Goal: Transaction & Acquisition: Book appointment/travel/reservation

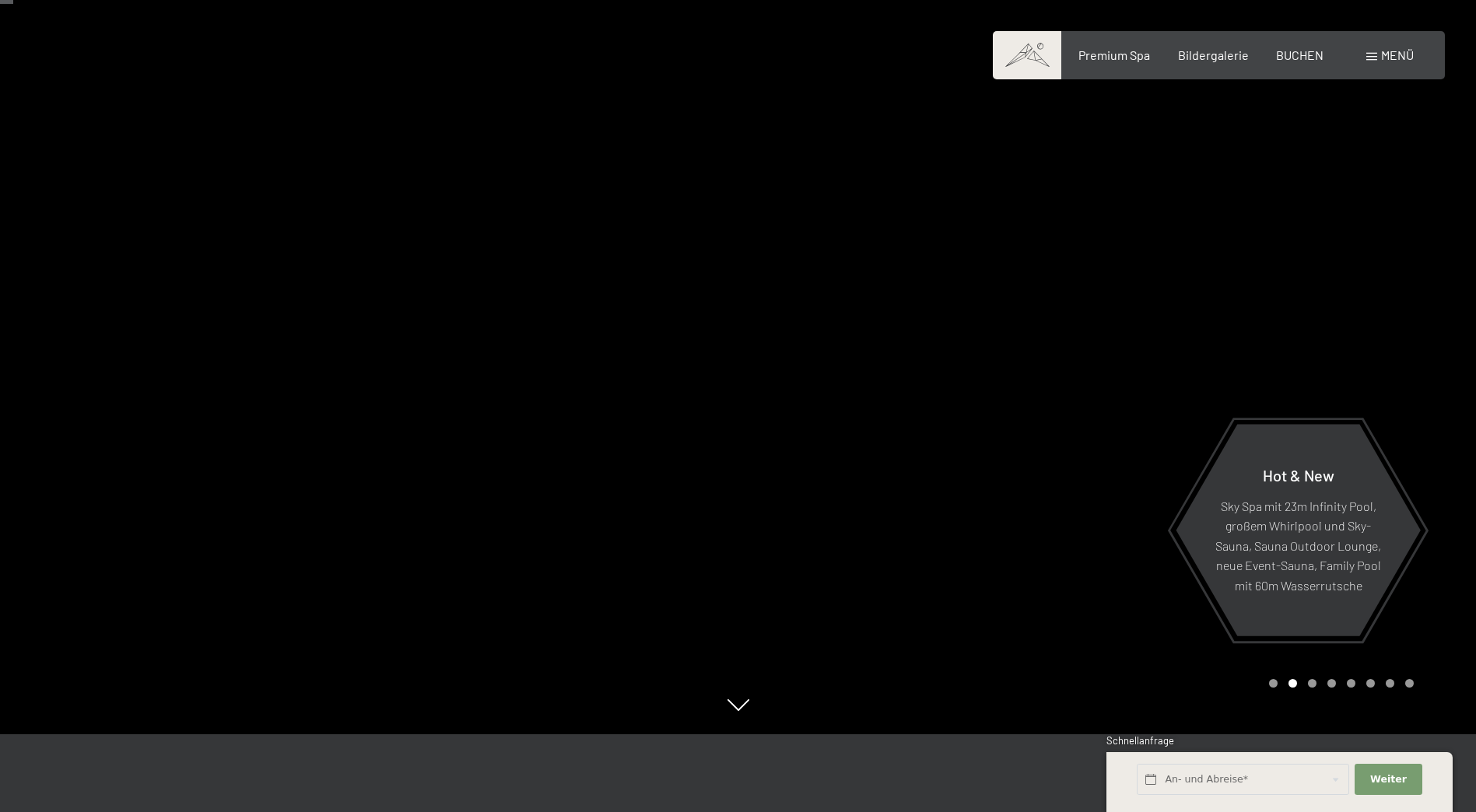
click at [1349, 363] on div at bounding box center [1108, 328] width 739 height 812
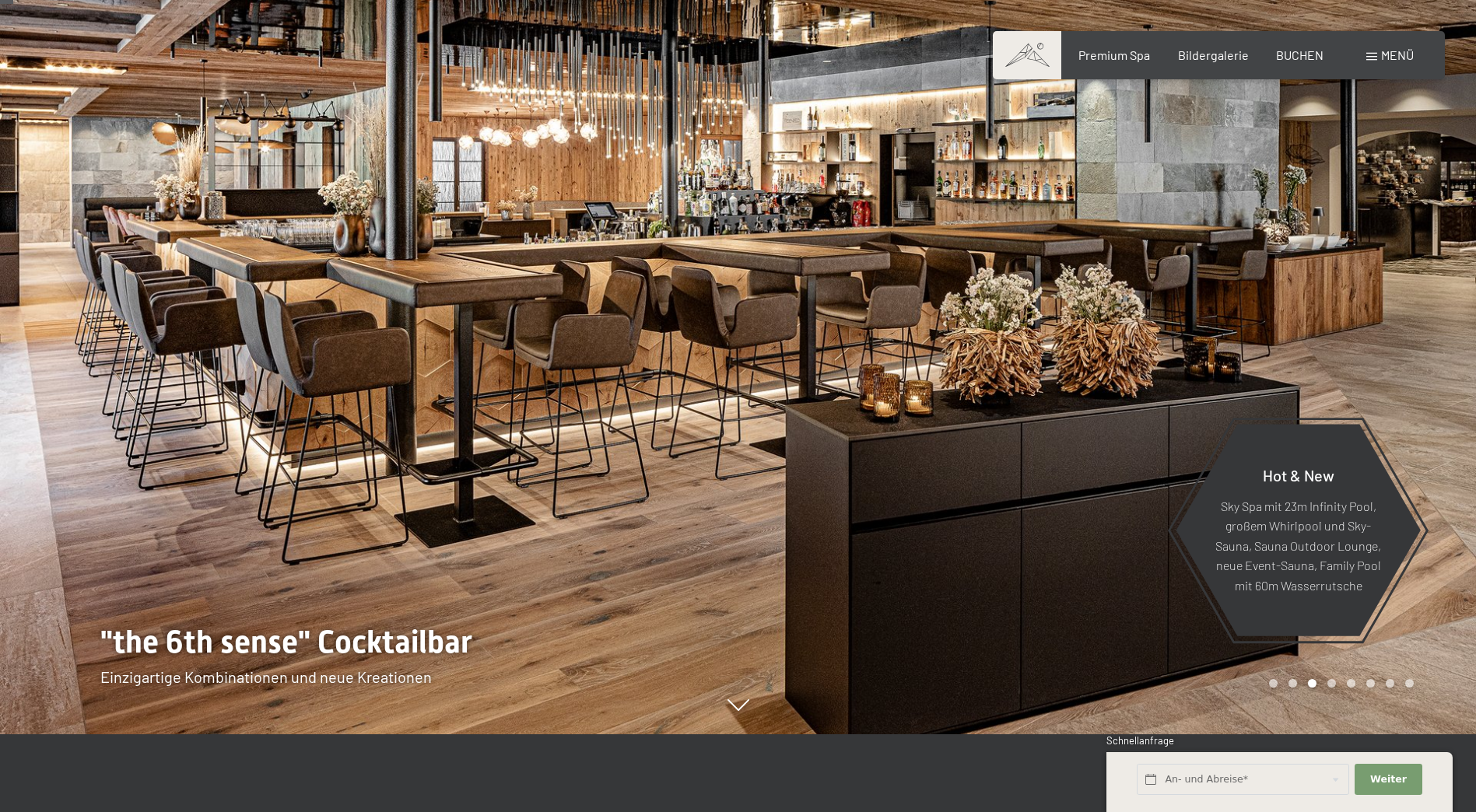
click at [1349, 363] on div at bounding box center [1108, 328] width 739 height 812
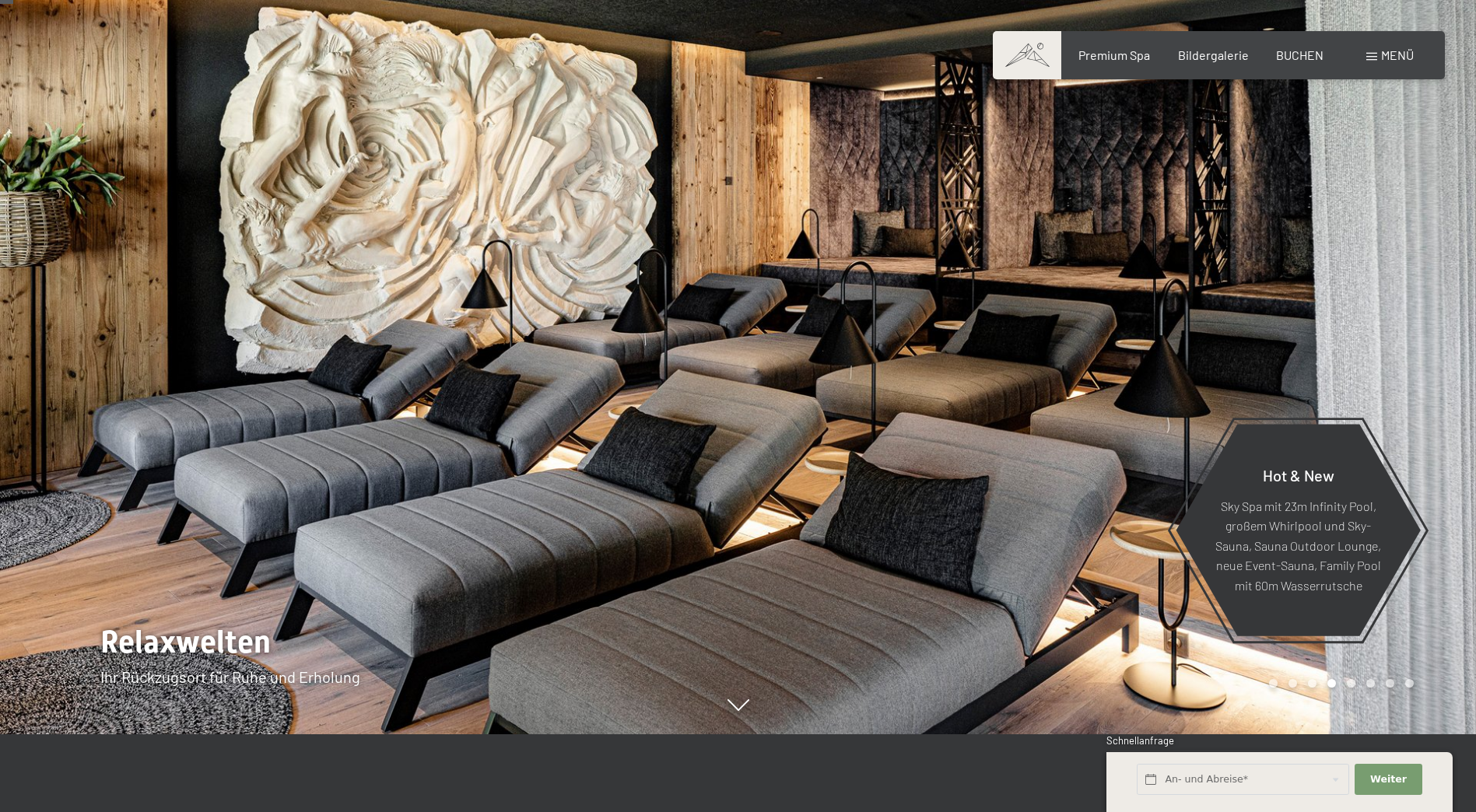
click at [1349, 363] on div at bounding box center [1108, 328] width 739 height 812
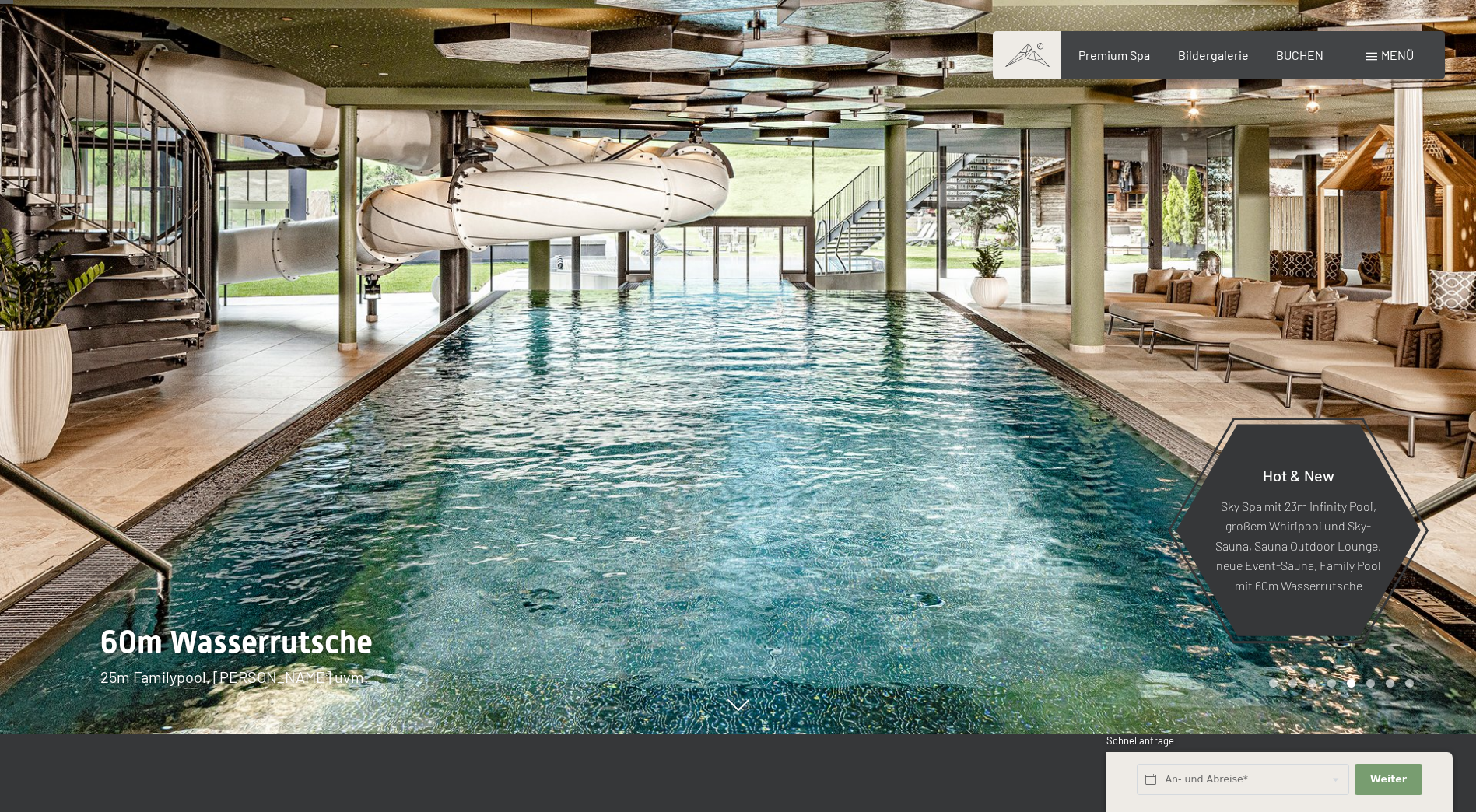
click at [1349, 363] on div at bounding box center [1108, 328] width 739 height 812
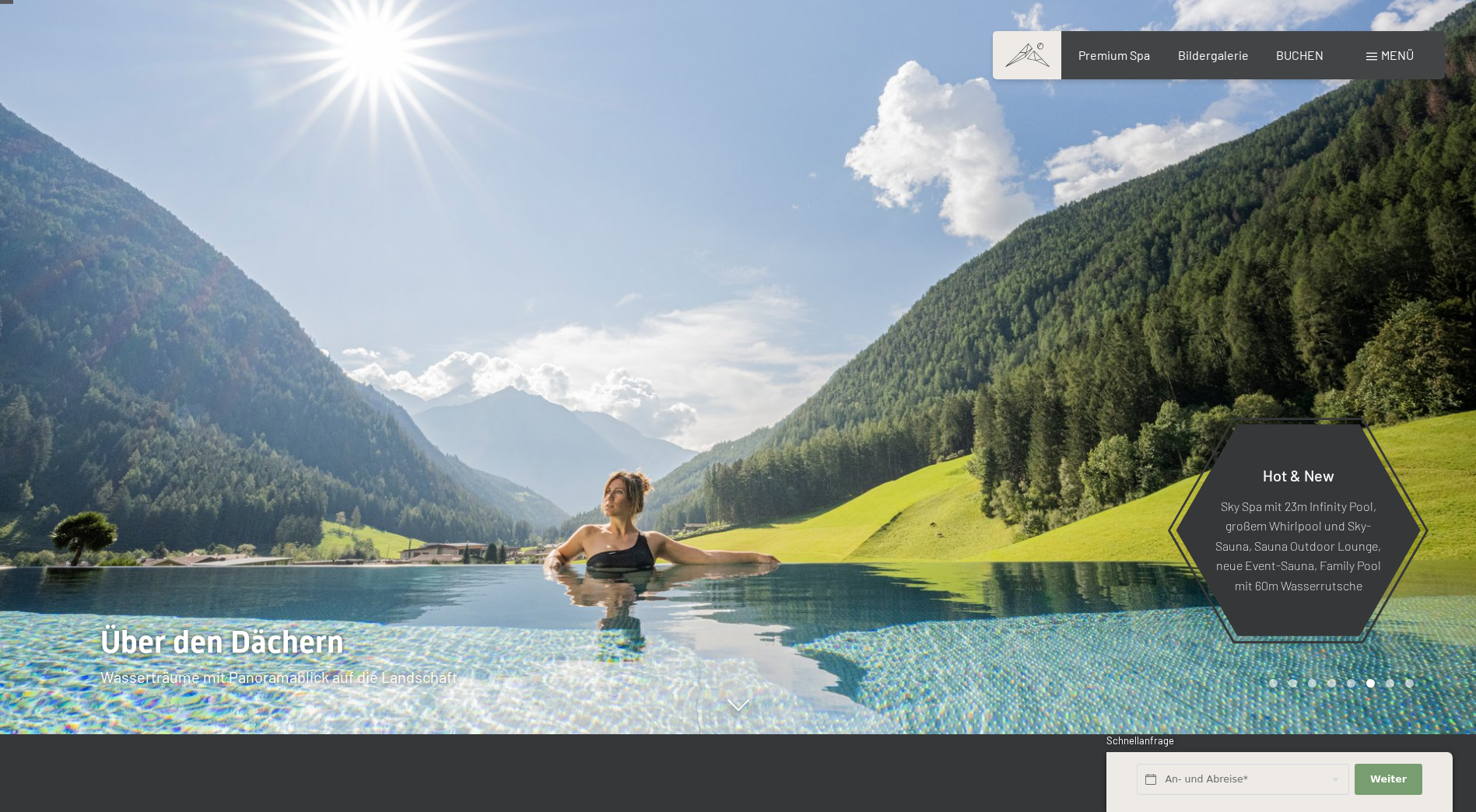
click at [1349, 363] on div at bounding box center [1108, 328] width 739 height 812
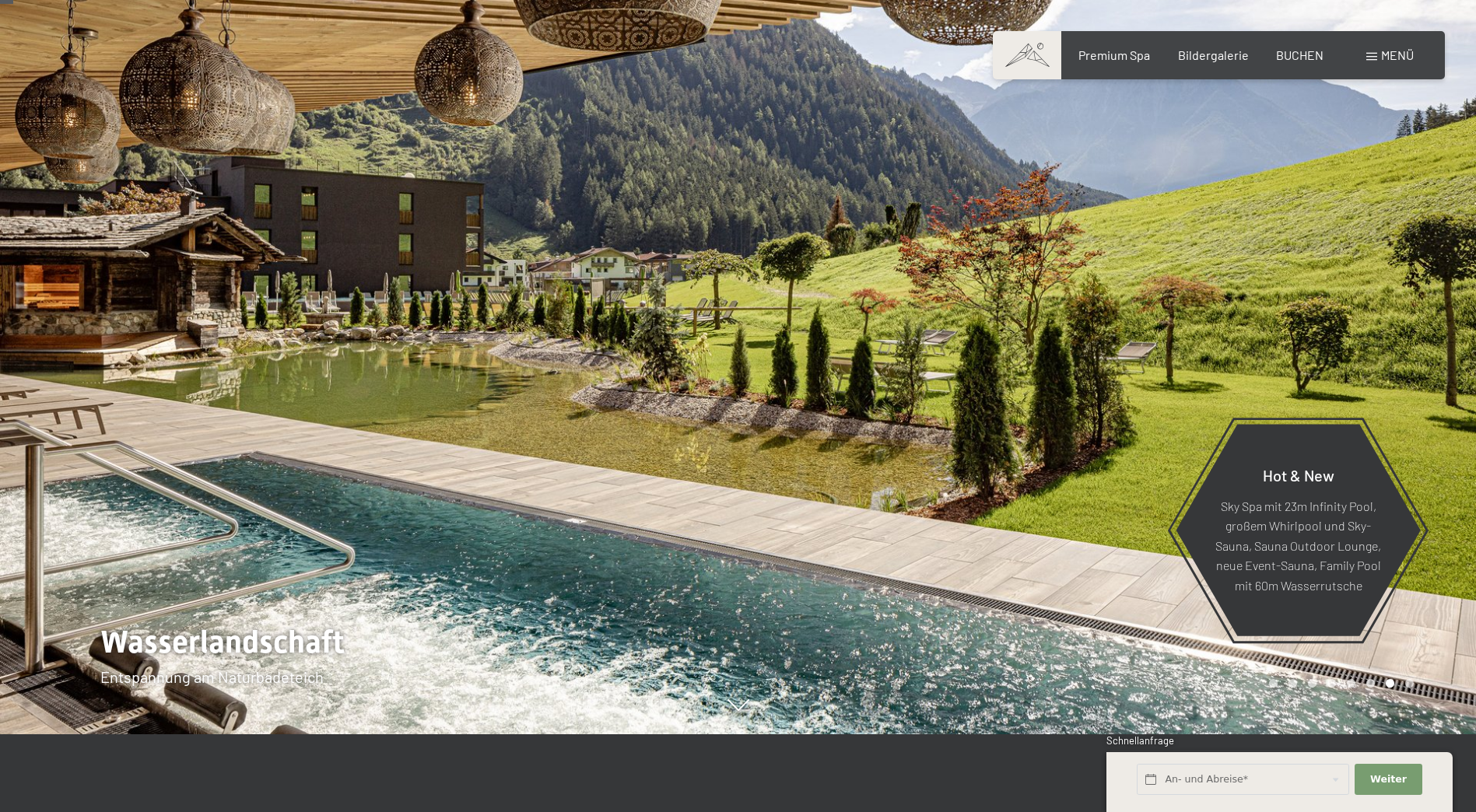
click at [1349, 363] on div at bounding box center [1108, 328] width 739 height 812
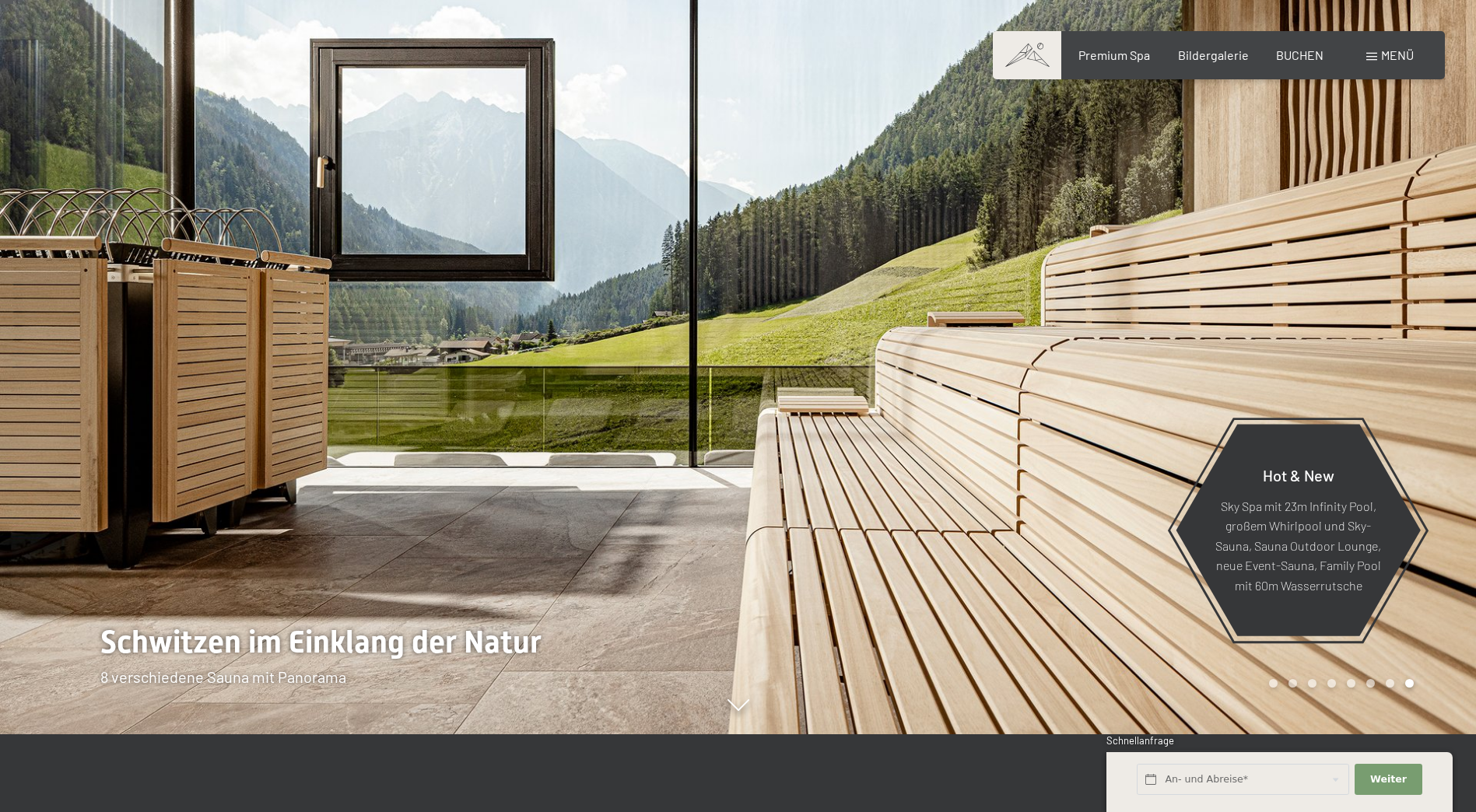
click at [1349, 363] on div at bounding box center [1108, 328] width 739 height 812
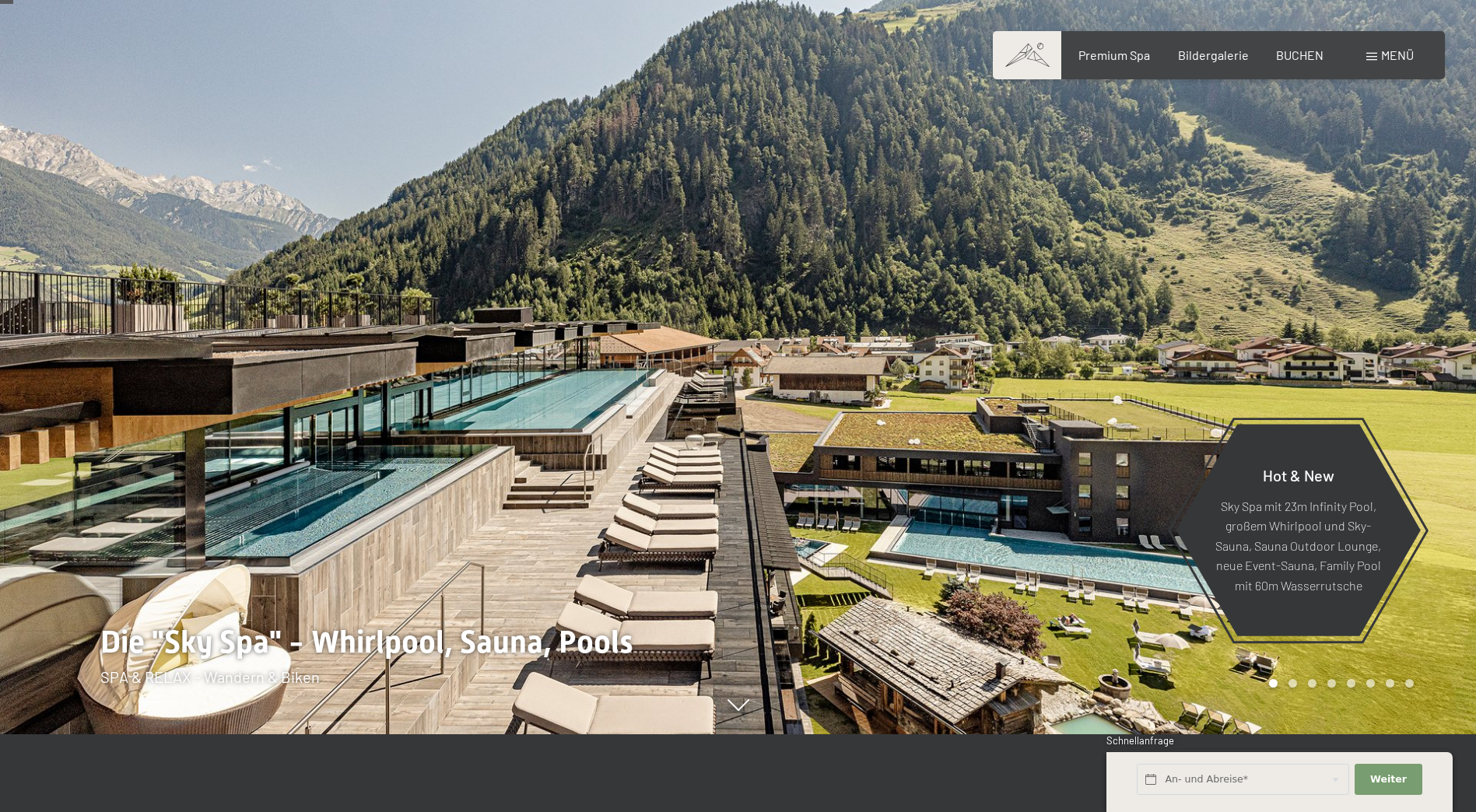
click at [1349, 363] on div at bounding box center [1108, 328] width 739 height 812
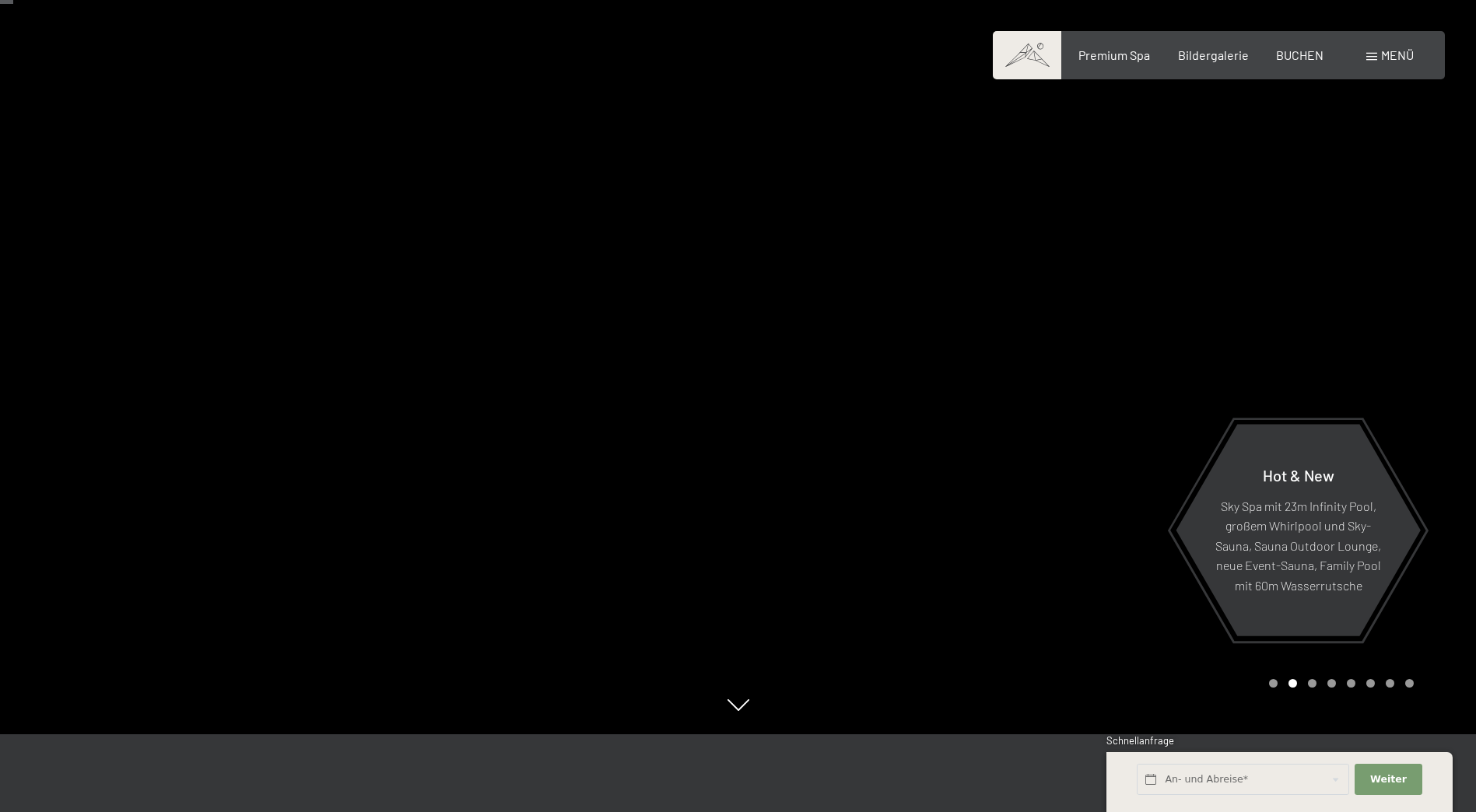
click at [1349, 363] on div at bounding box center [1108, 328] width 739 height 812
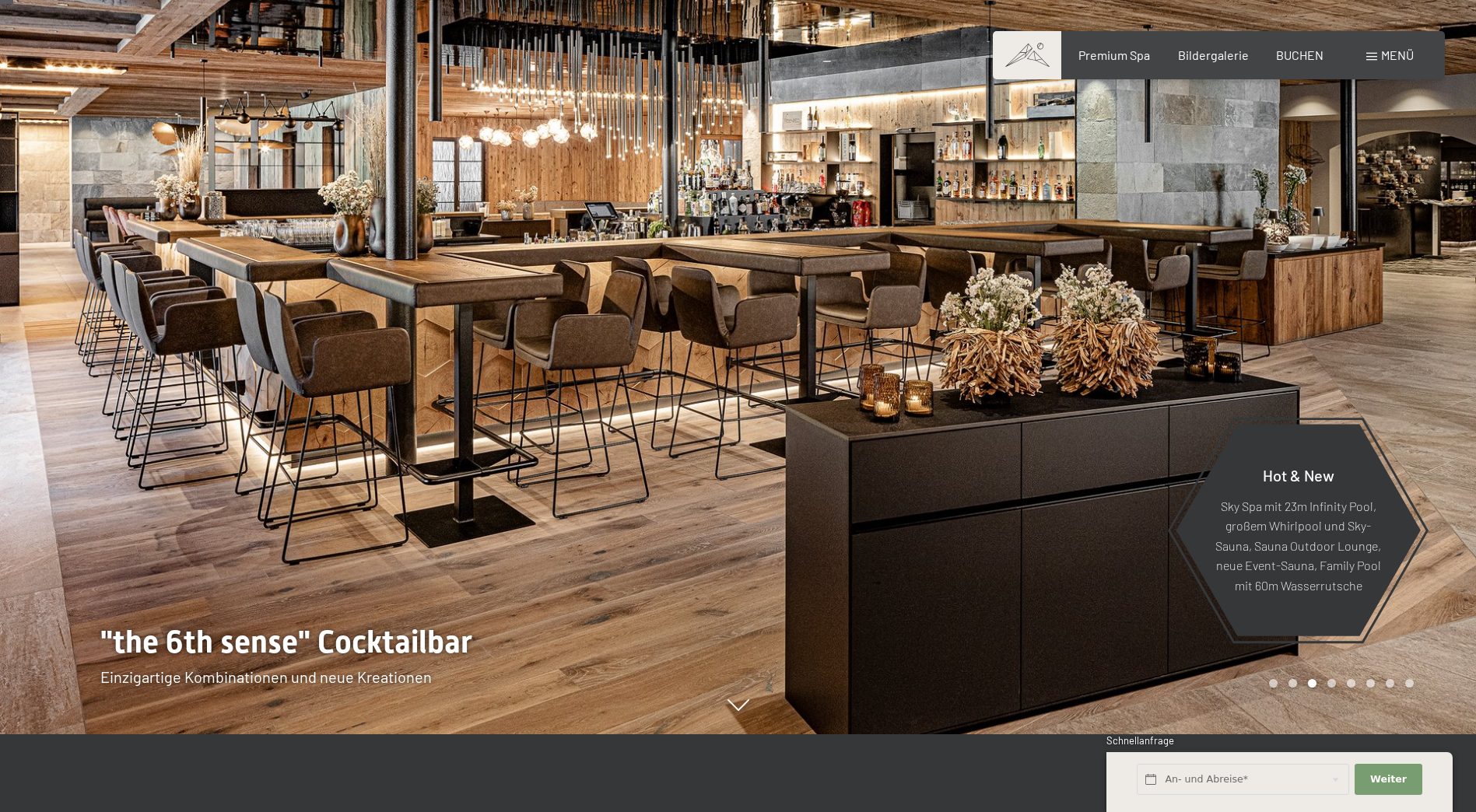
click at [1349, 363] on div at bounding box center [1108, 328] width 739 height 812
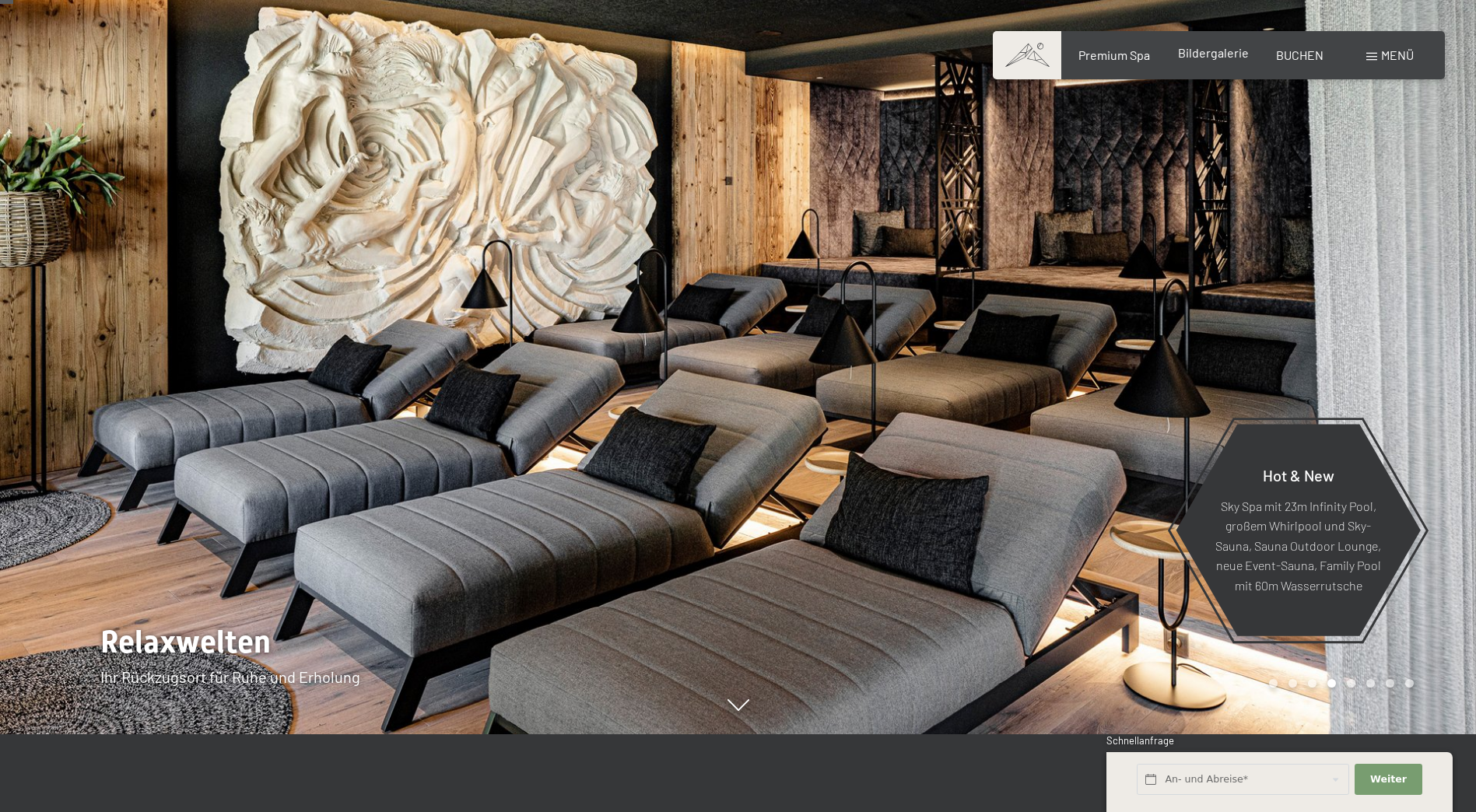
click at [1220, 52] on span "Bildergalerie" at bounding box center [1213, 52] width 70 height 15
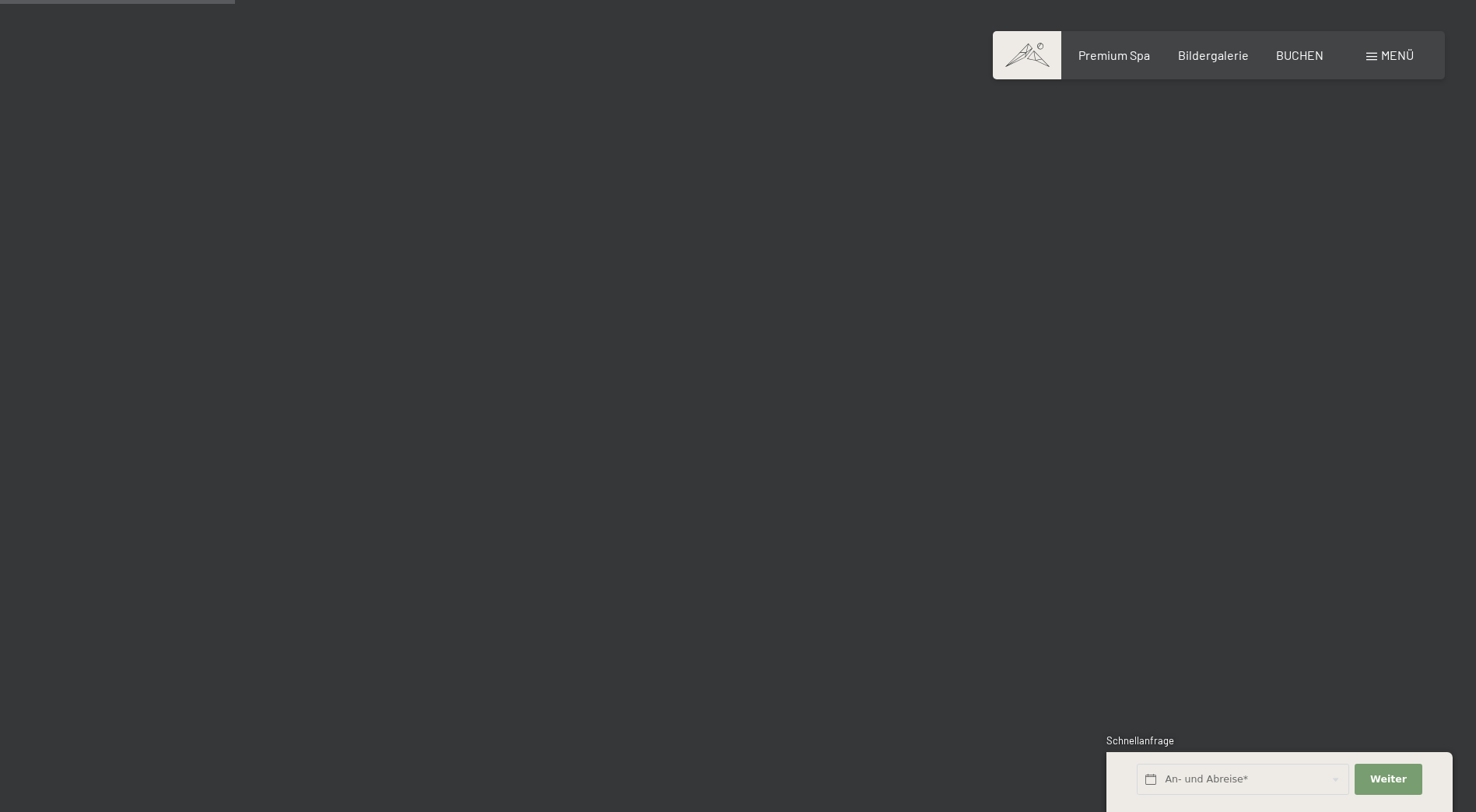
scroll to position [3113, 0]
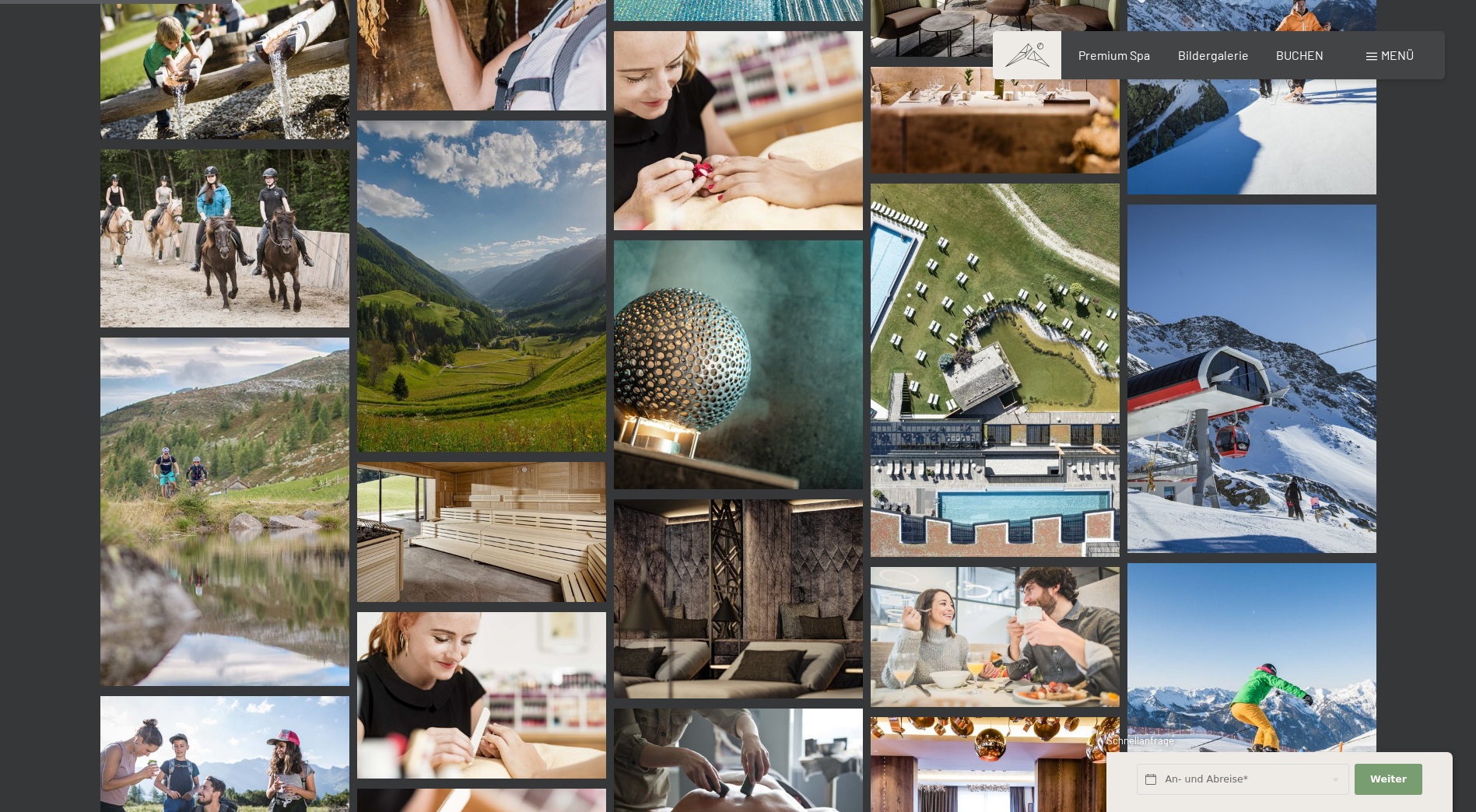
click at [250, 254] on img at bounding box center [225, 238] width 249 height 178
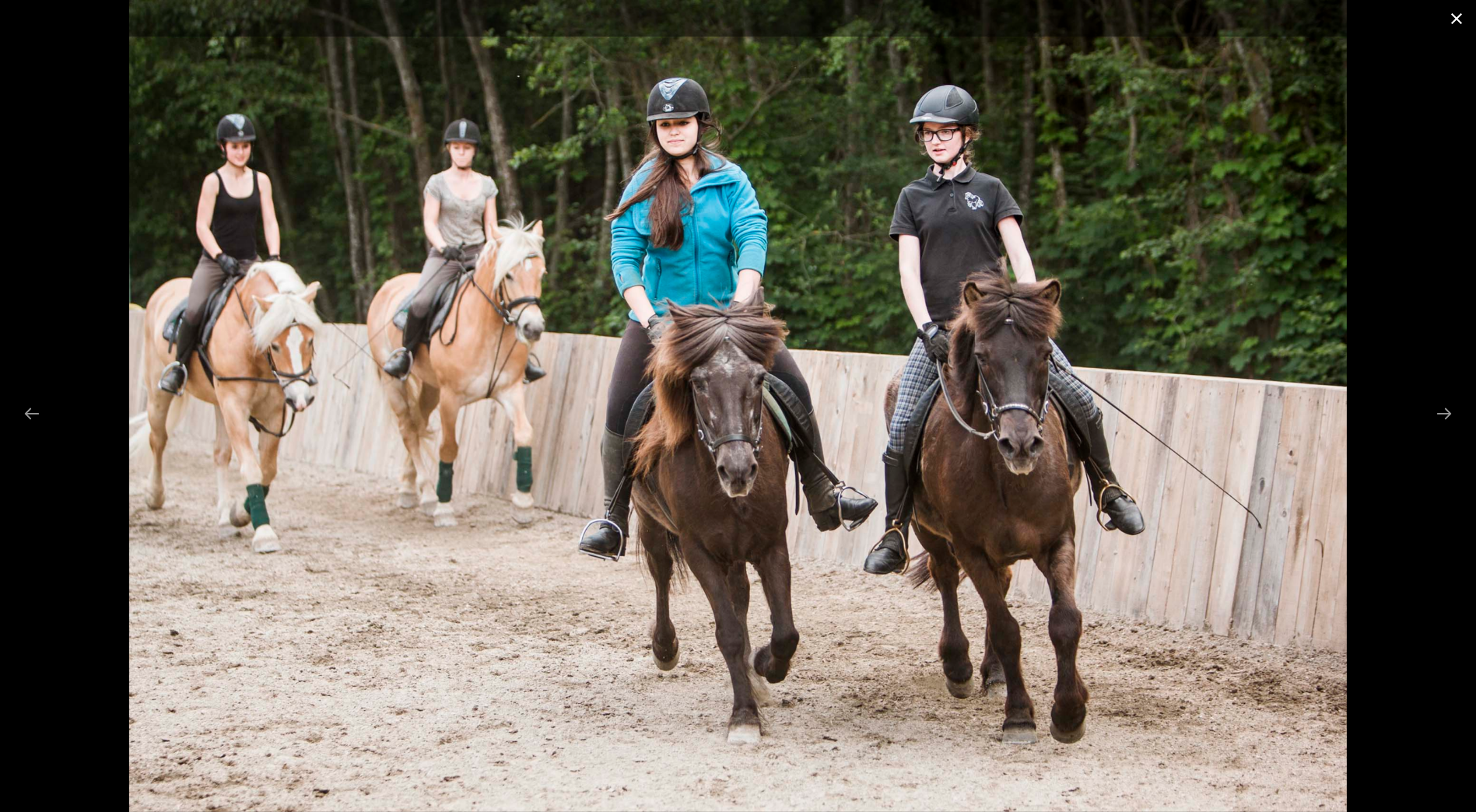
click at [1449, 15] on button "Close gallery" at bounding box center [1457, 18] width 39 height 37
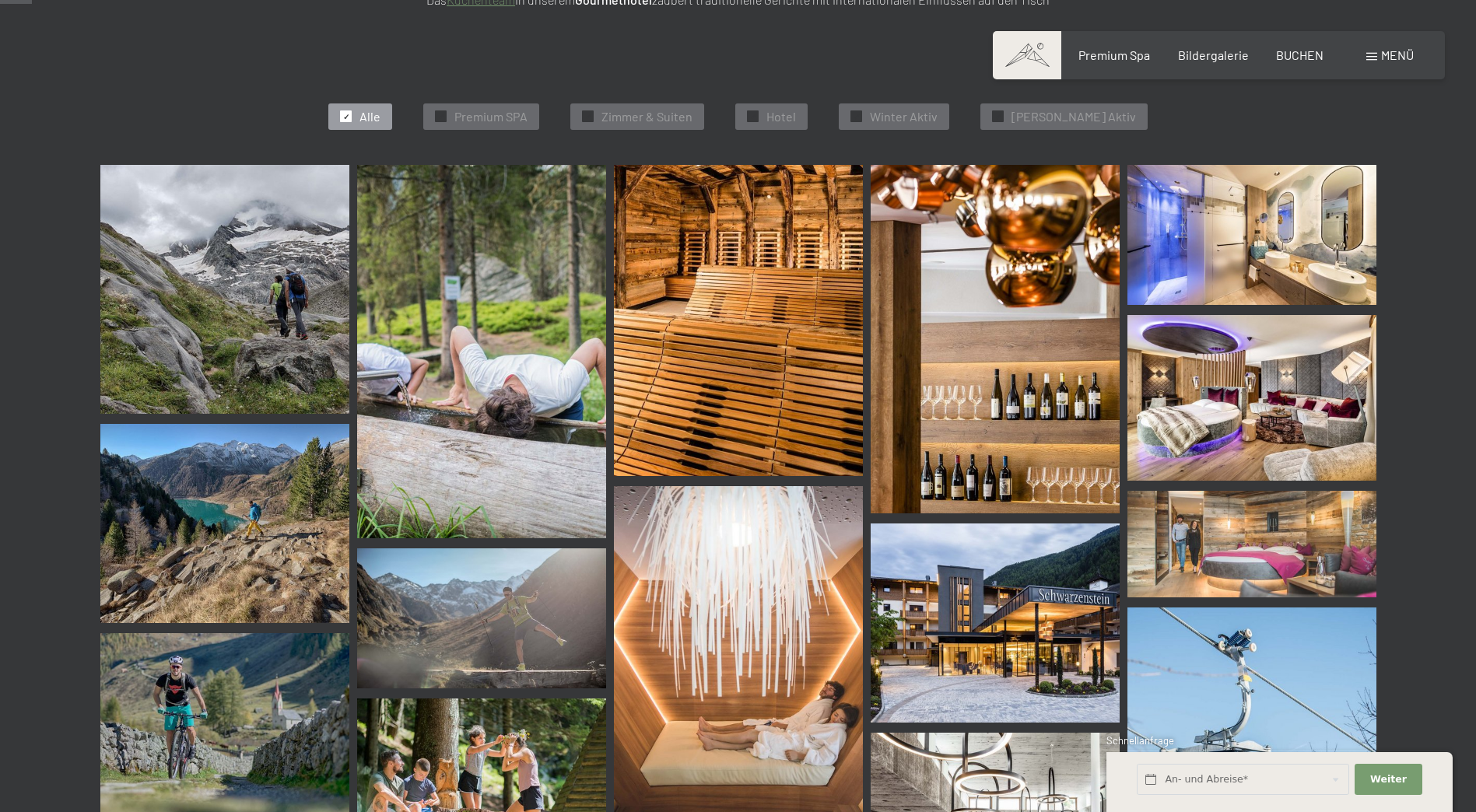
scroll to position [0, 0]
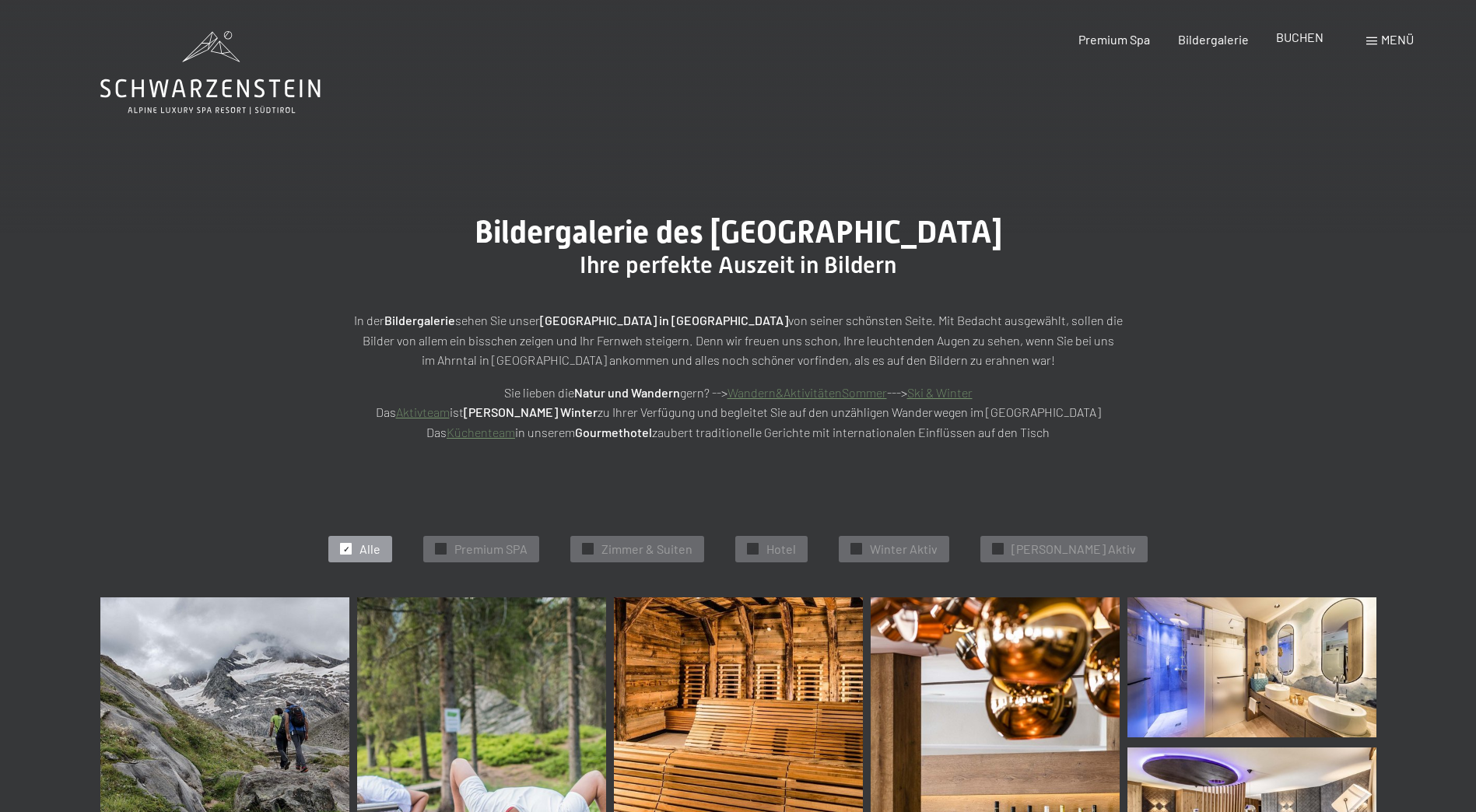
click at [1289, 39] on span "BUCHEN" at bounding box center [1300, 37] width 48 height 15
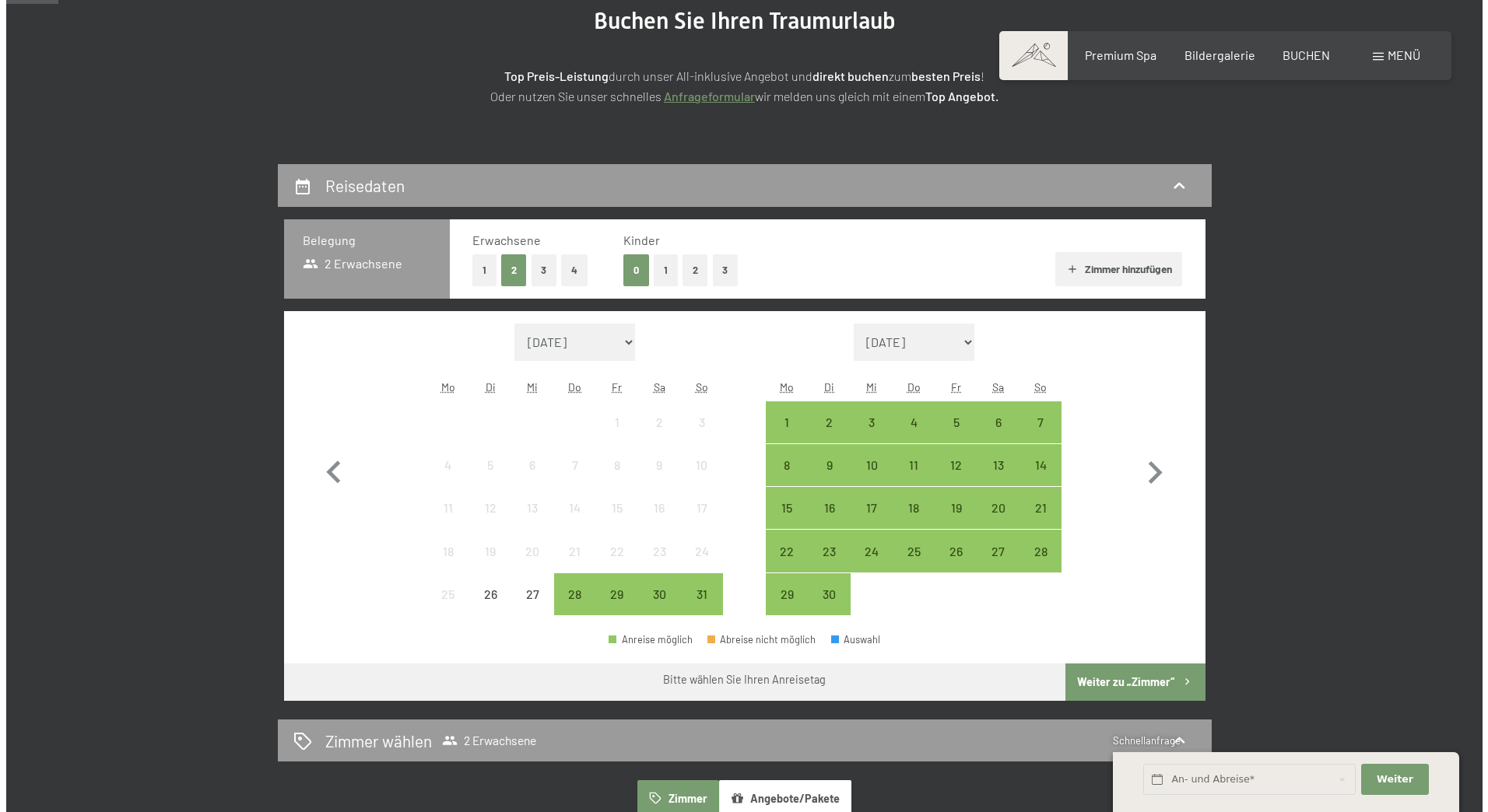
scroll to position [233, 0]
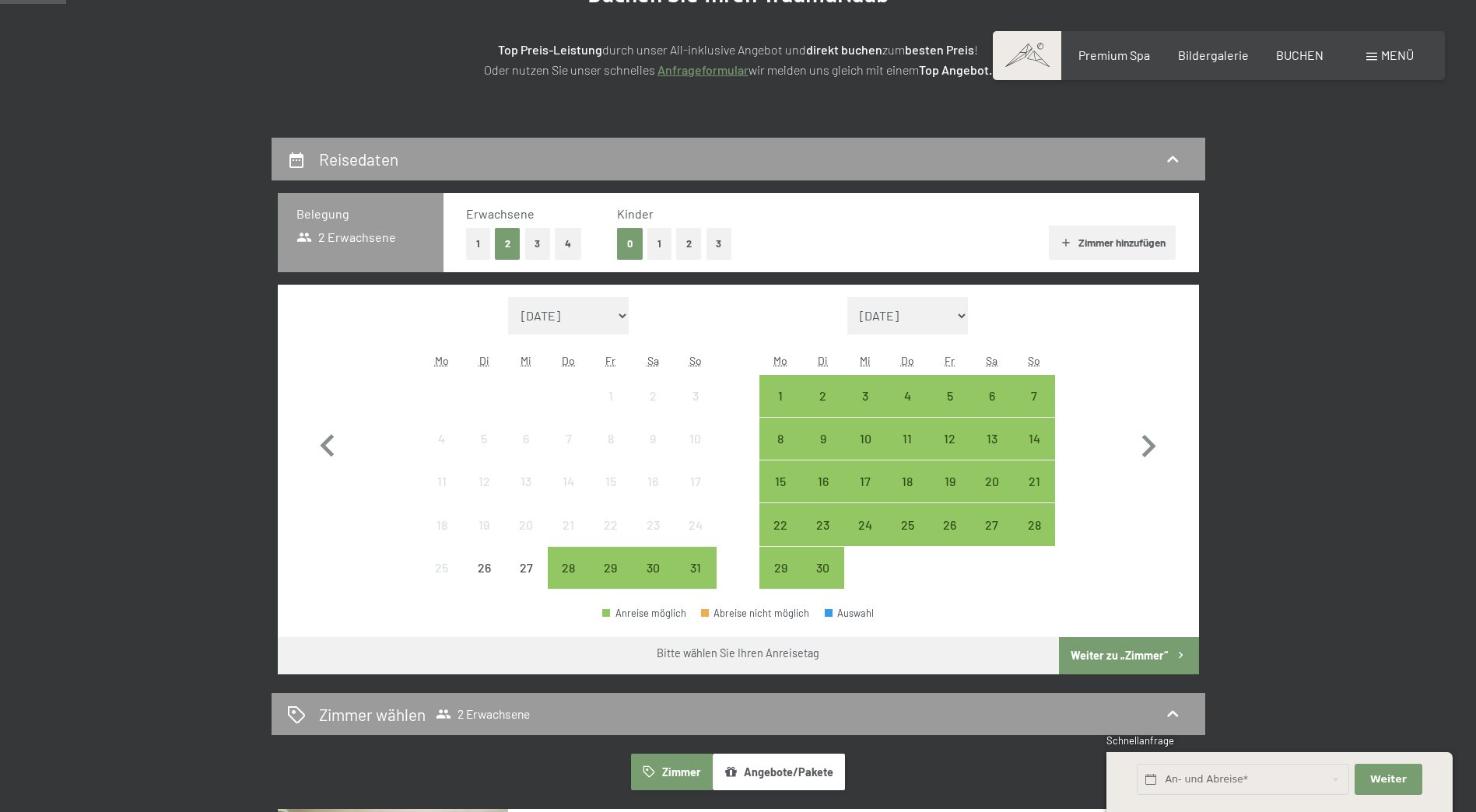
click at [1379, 51] on div "Menü" at bounding box center [1390, 55] width 48 height 17
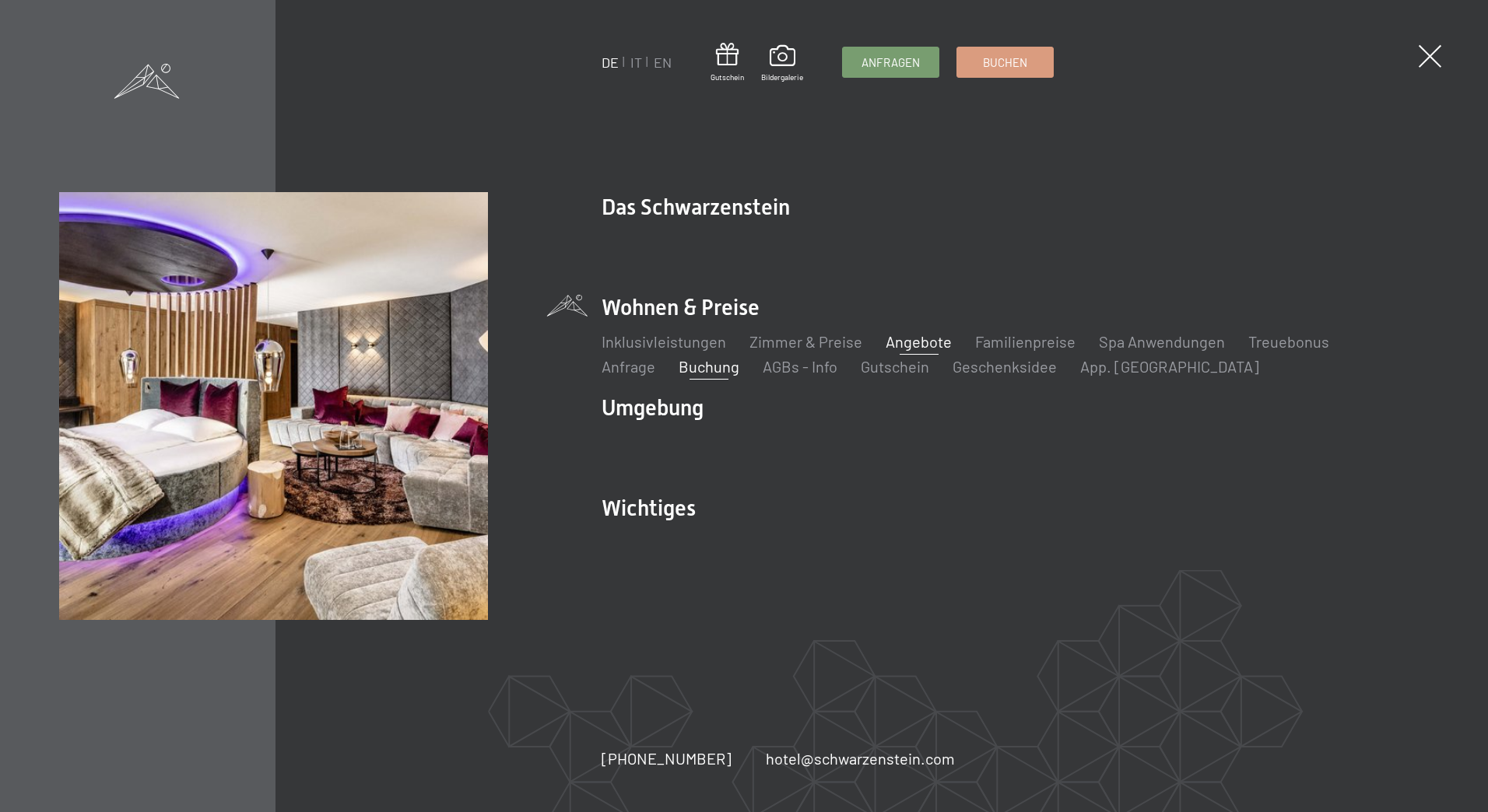
click at [909, 342] on link "Angebote" at bounding box center [918, 341] width 66 height 18
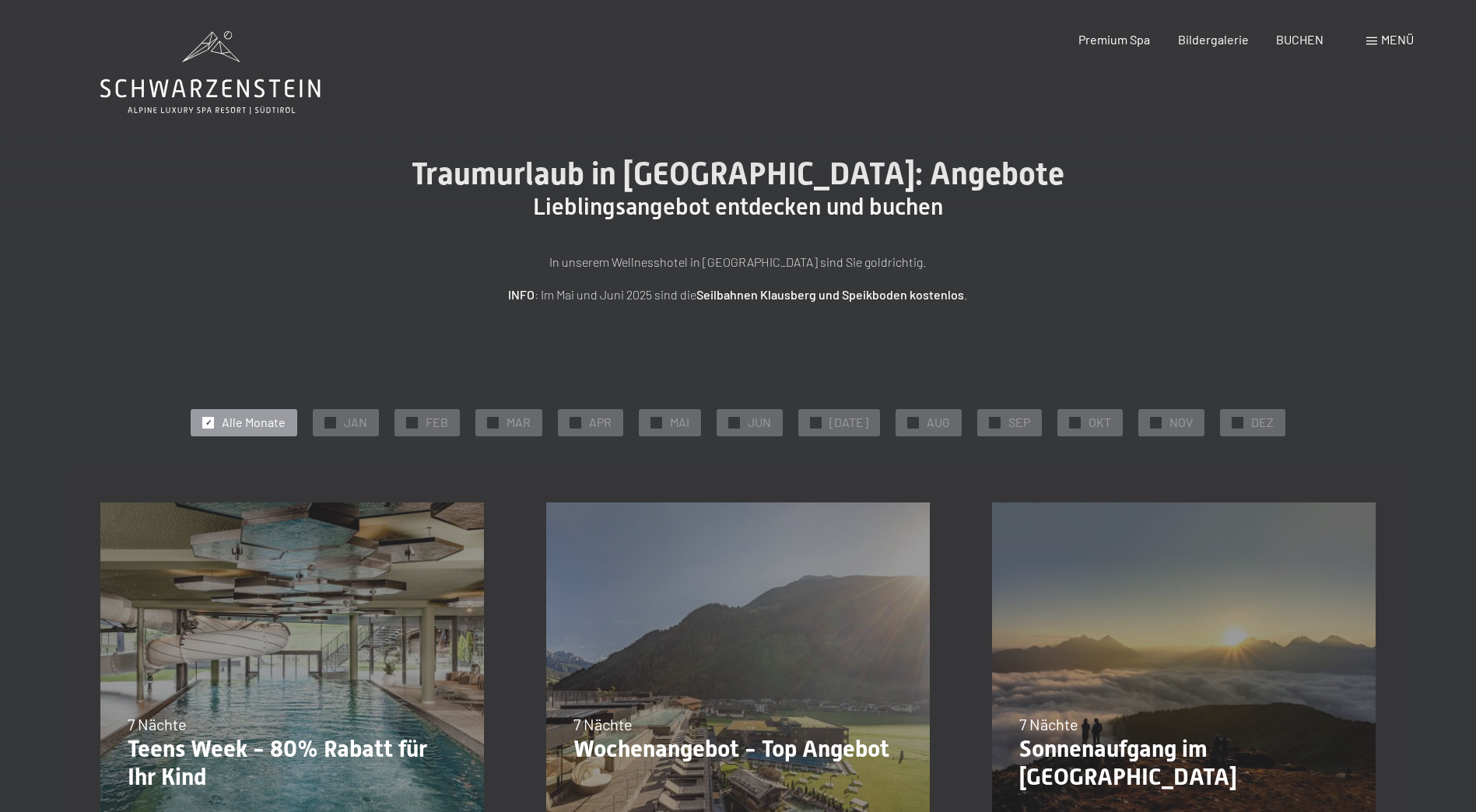
click at [1376, 41] on span at bounding box center [1372, 41] width 11 height 8
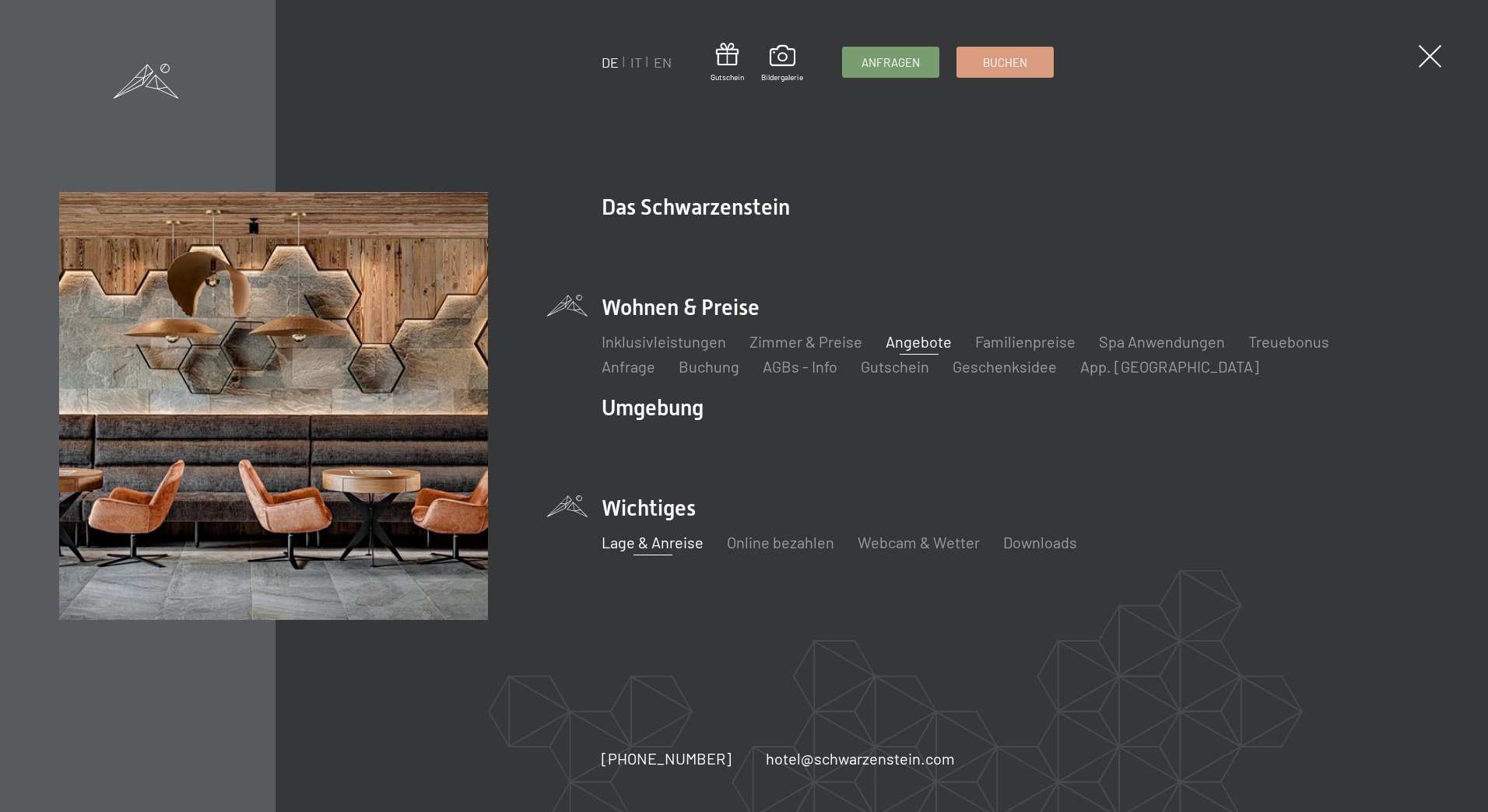
click at [664, 543] on link "Lage & Anreise" at bounding box center [652, 542] width 102 height 18
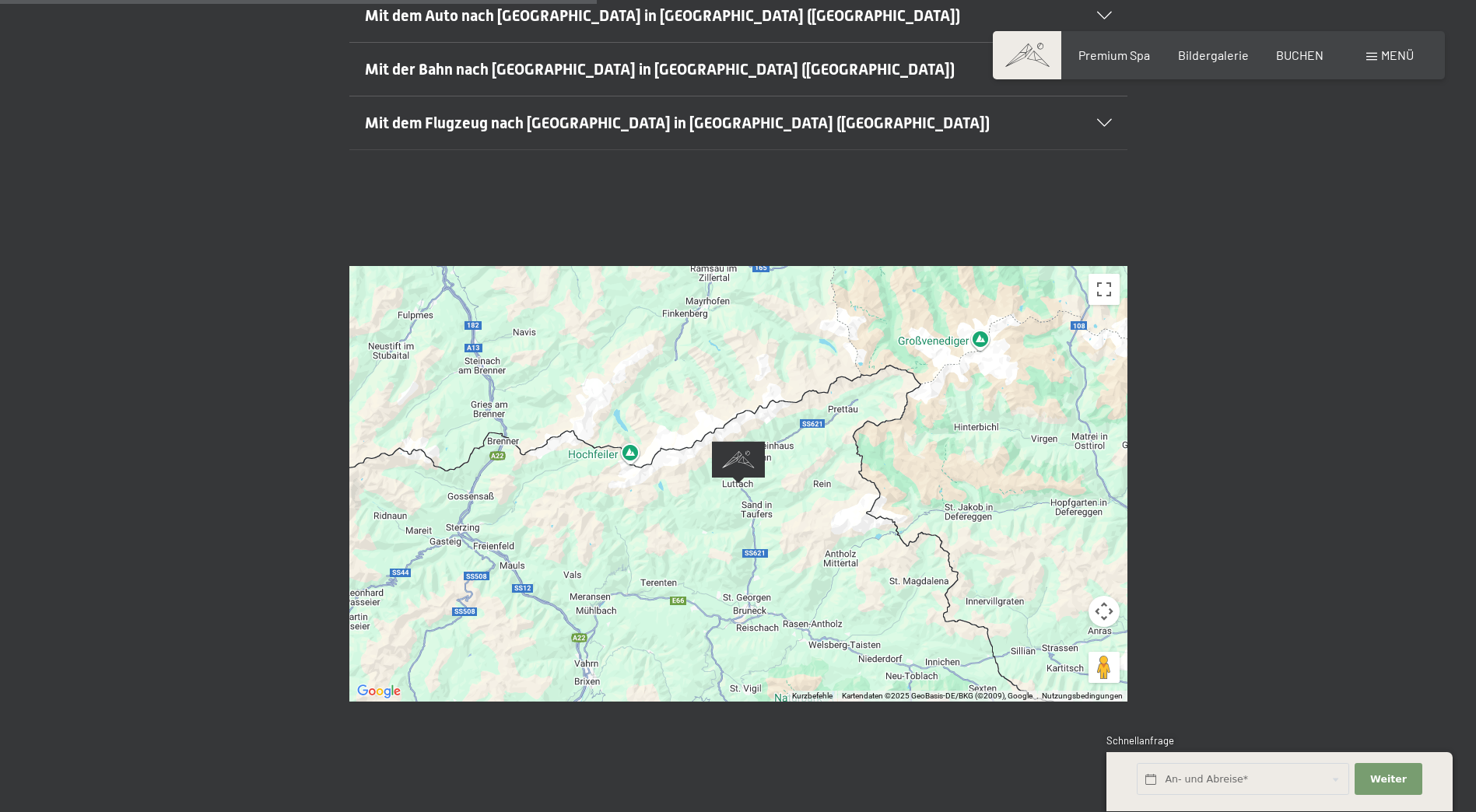
scroll to position [623, 0]
